Goal: Task Accomplishment & Management: Manage account settings

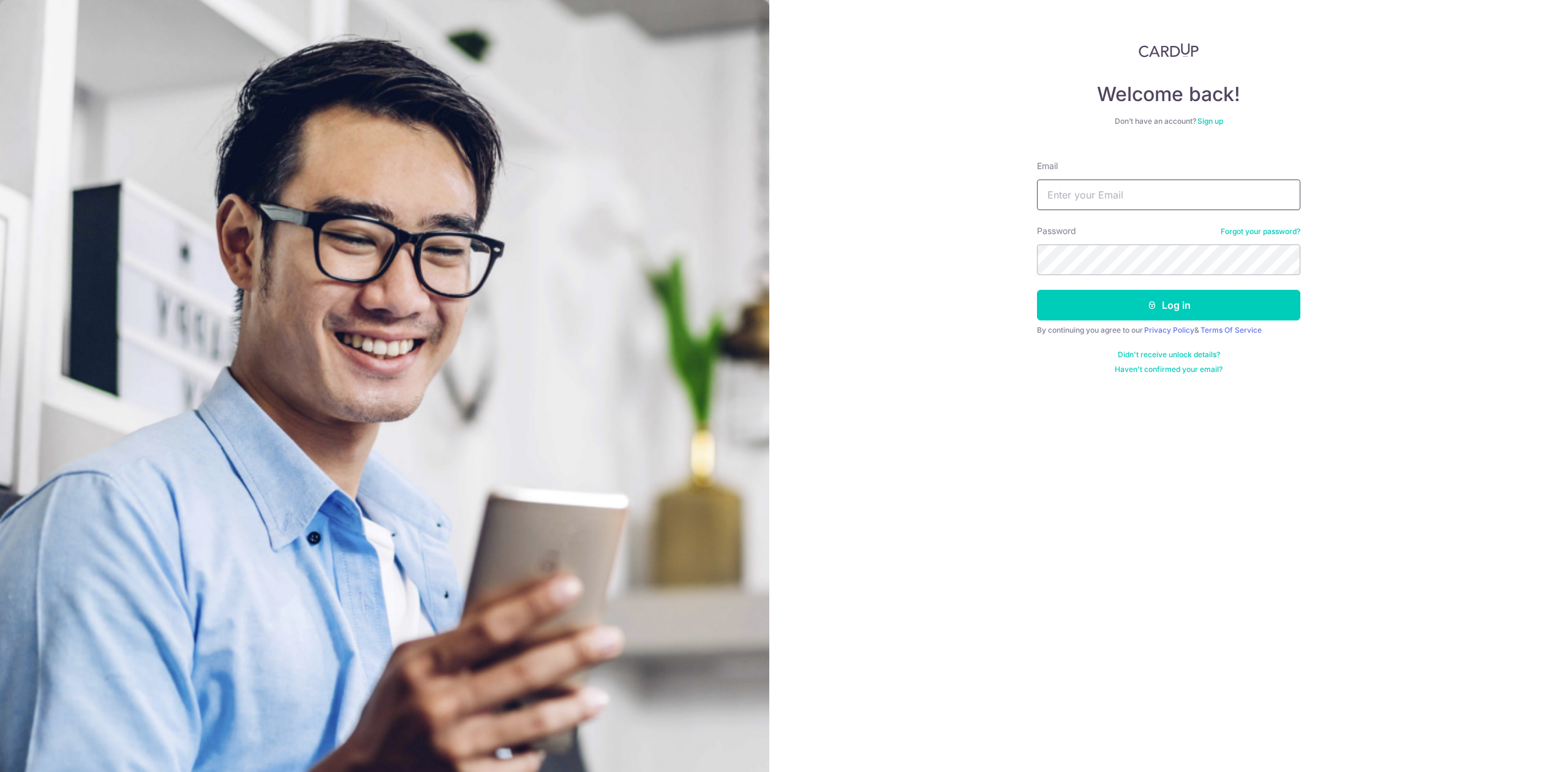
type input "[PERSON_NAME][EMAIL_ADDRESS][DOMAIN_NAME]"
click at [1157, 313] on button "Log in" at bounding box center [1169, 305] width 263 height 31
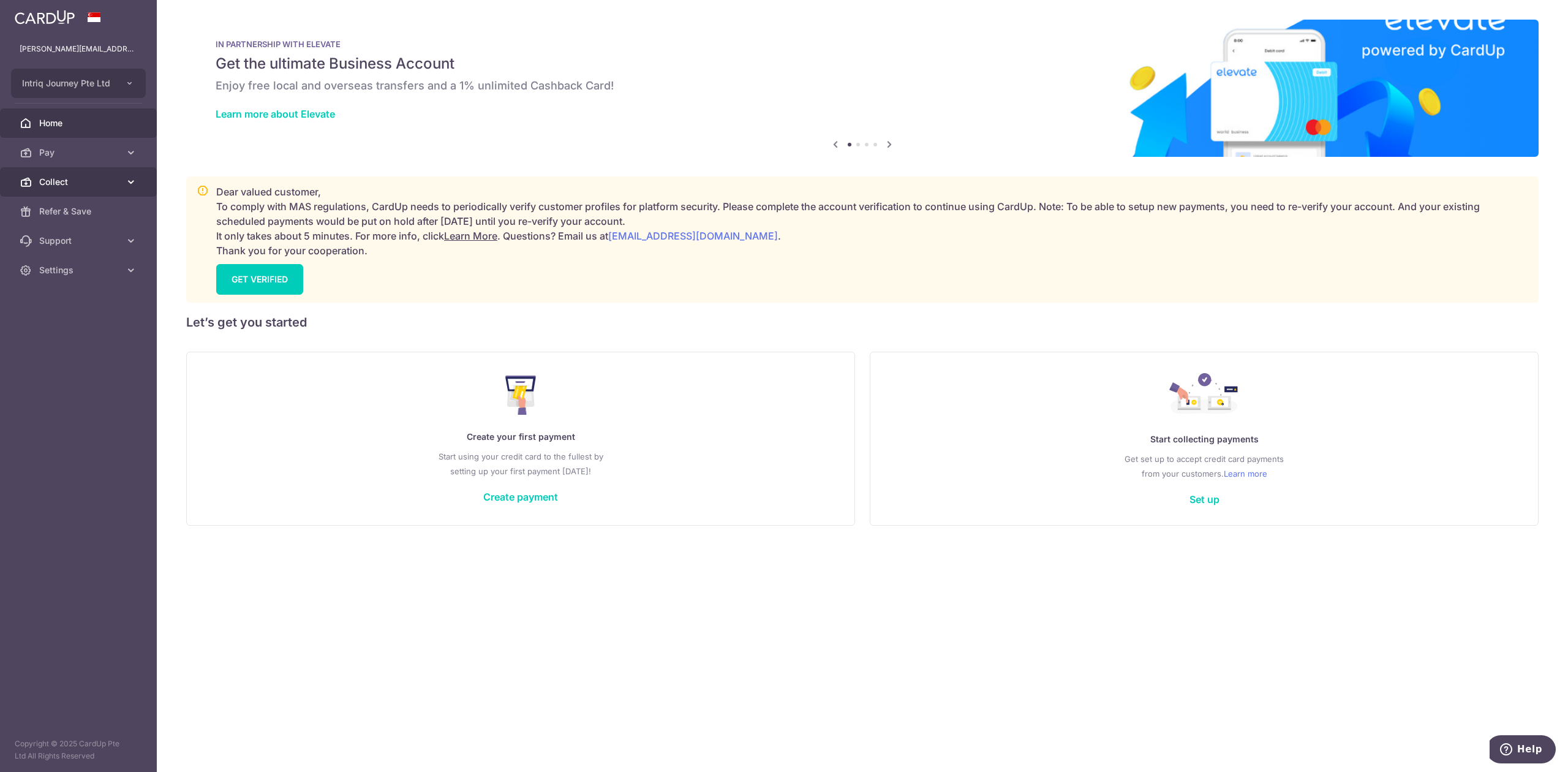
click at [87, 184] on span "Collect" at bounding box center [79, 181] width 81 height 12
click at [96, 224] on link "Dashboard" at bounding box center [78, 211] width 157 height 29
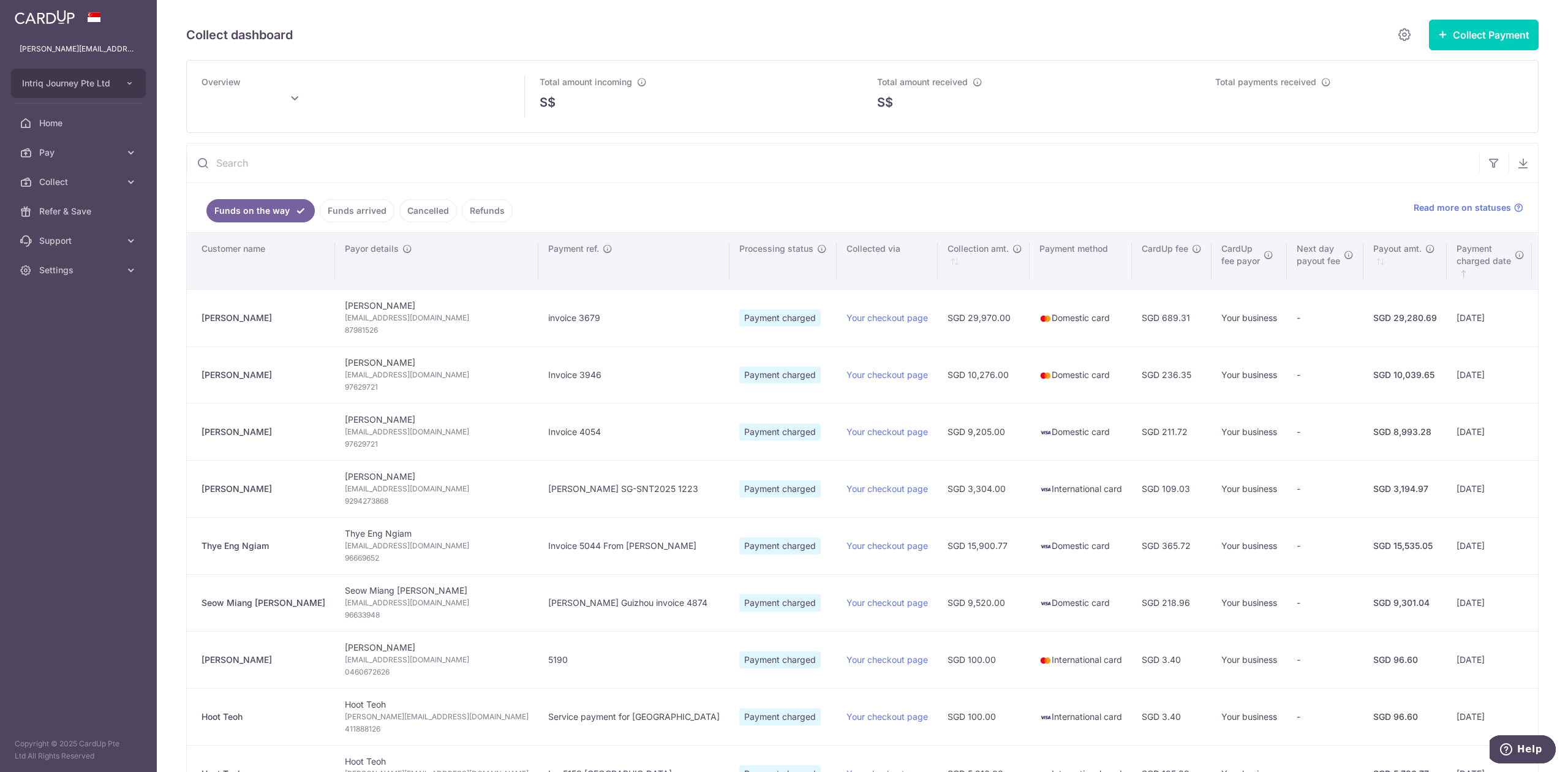
type input "September 2025"
type input "[DATE]"
type input "September 2025"
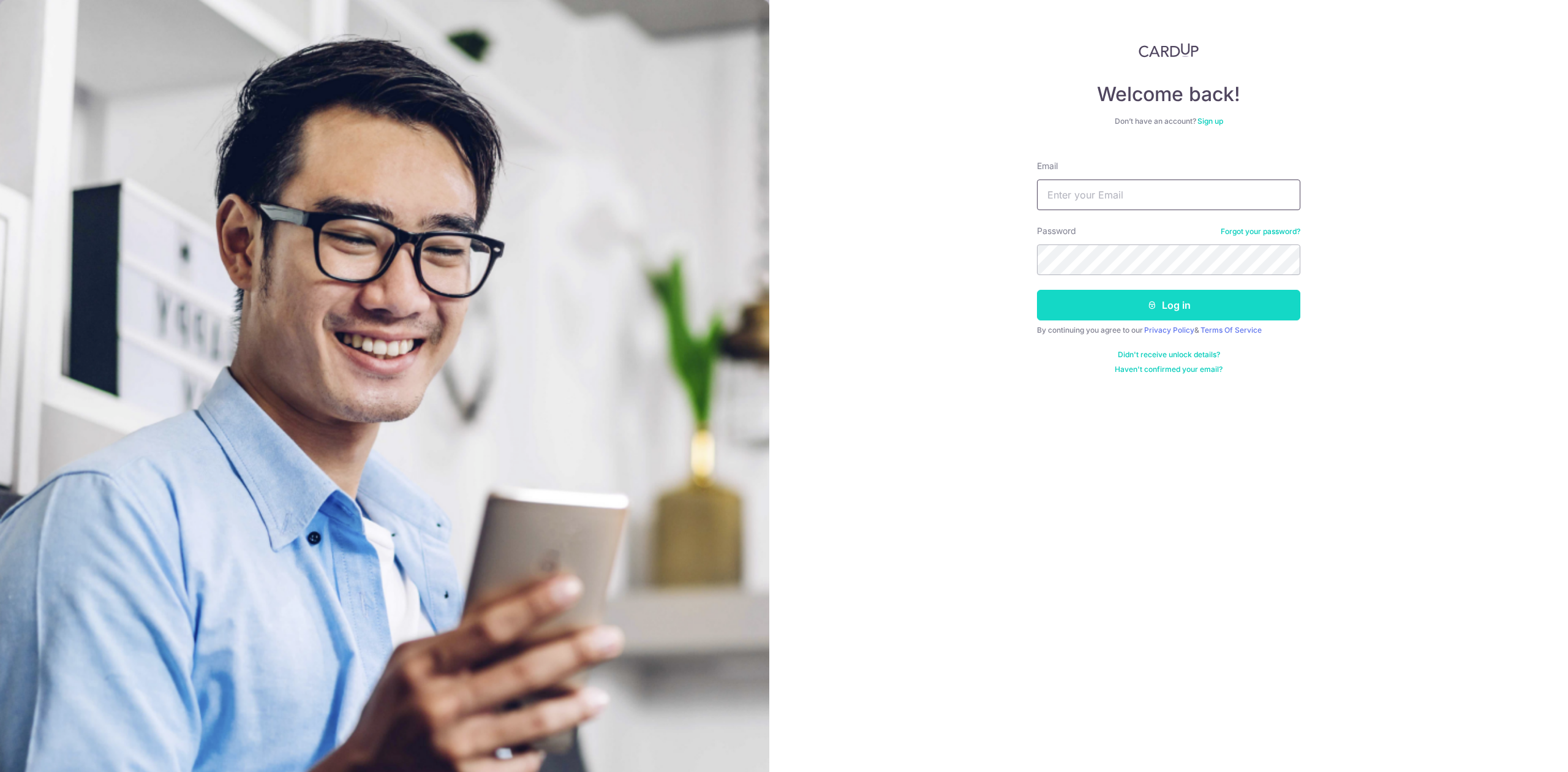
type input "[PERSON_NAME][EMAIL_ADDRESS][DOMAIN_NAME]"
click at [1083, 314] on button "Log in" at bounding box center [1169, 305] width 263 height 31
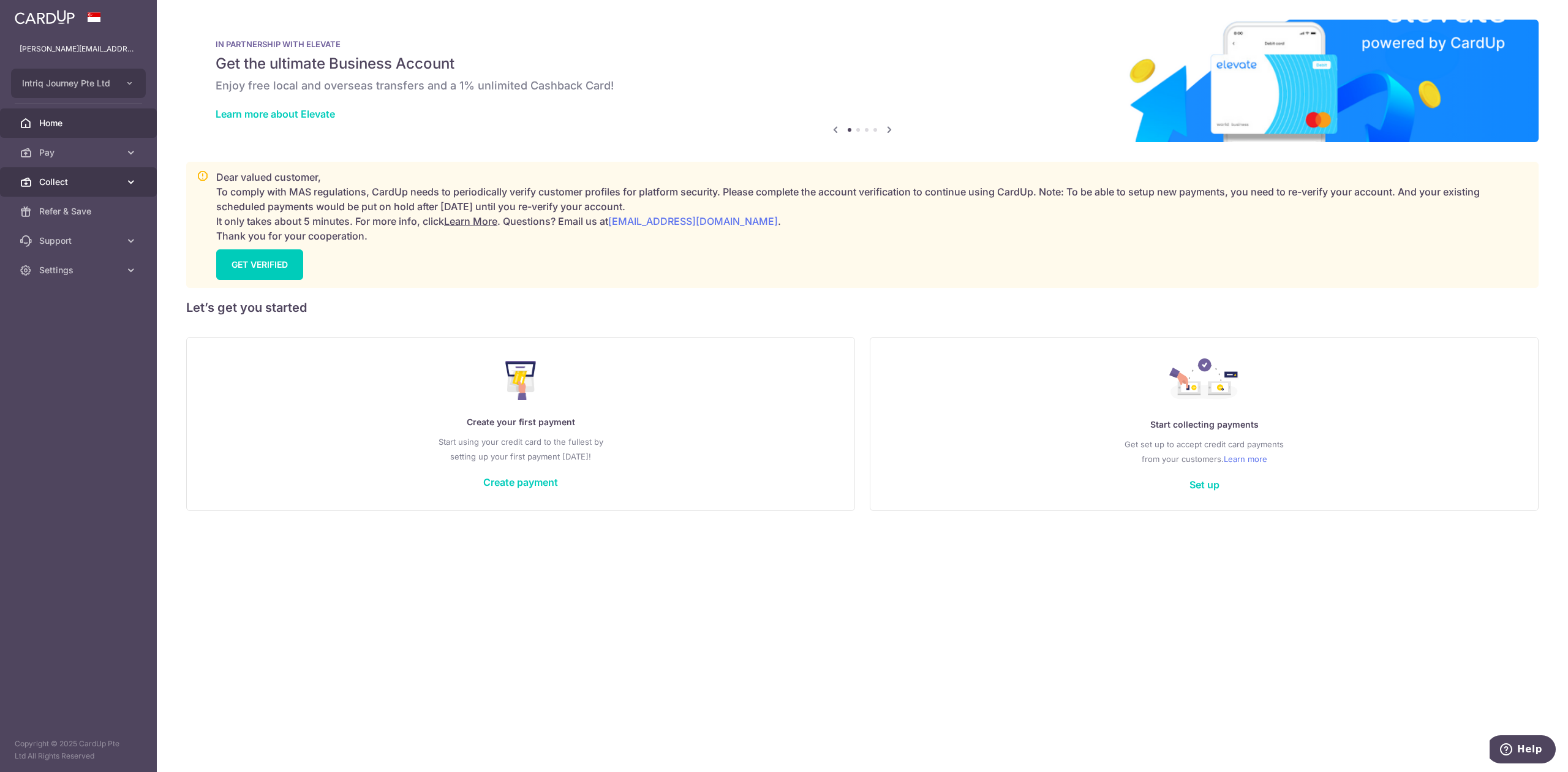
click at [54, 181] on span "Collect" at bounding box center [79, 181] width 81 height 12
click at [59, 204] on link "Dashboard" at bounding box center [78, 211] width 157 height 29
